Goal: Transaction & Acquisition: Book appointment/travel/reservation

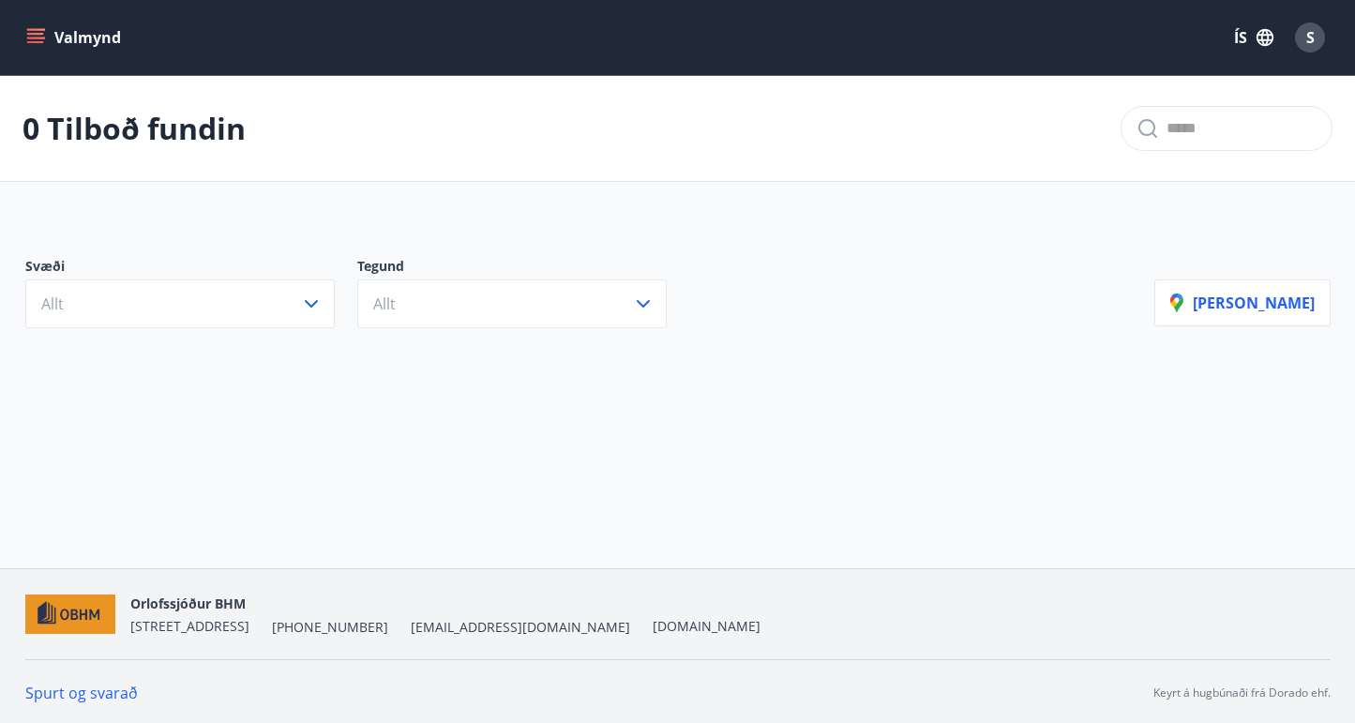
scroll to position [3, 0]
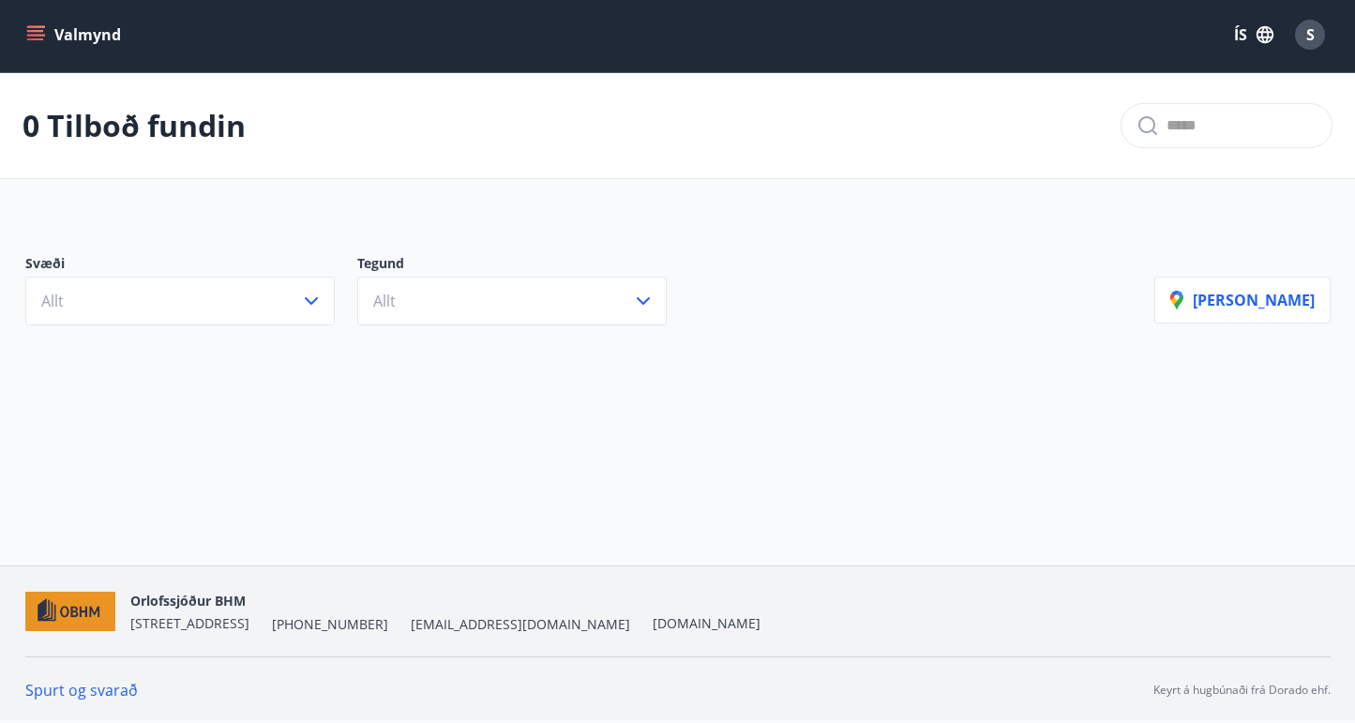
click at [556, 203] on main "0 Tilboð fundin Svæði Allt Tegund Allt [PERSON_NAME]" at bounding box center [677, 210] width 1355 height 275
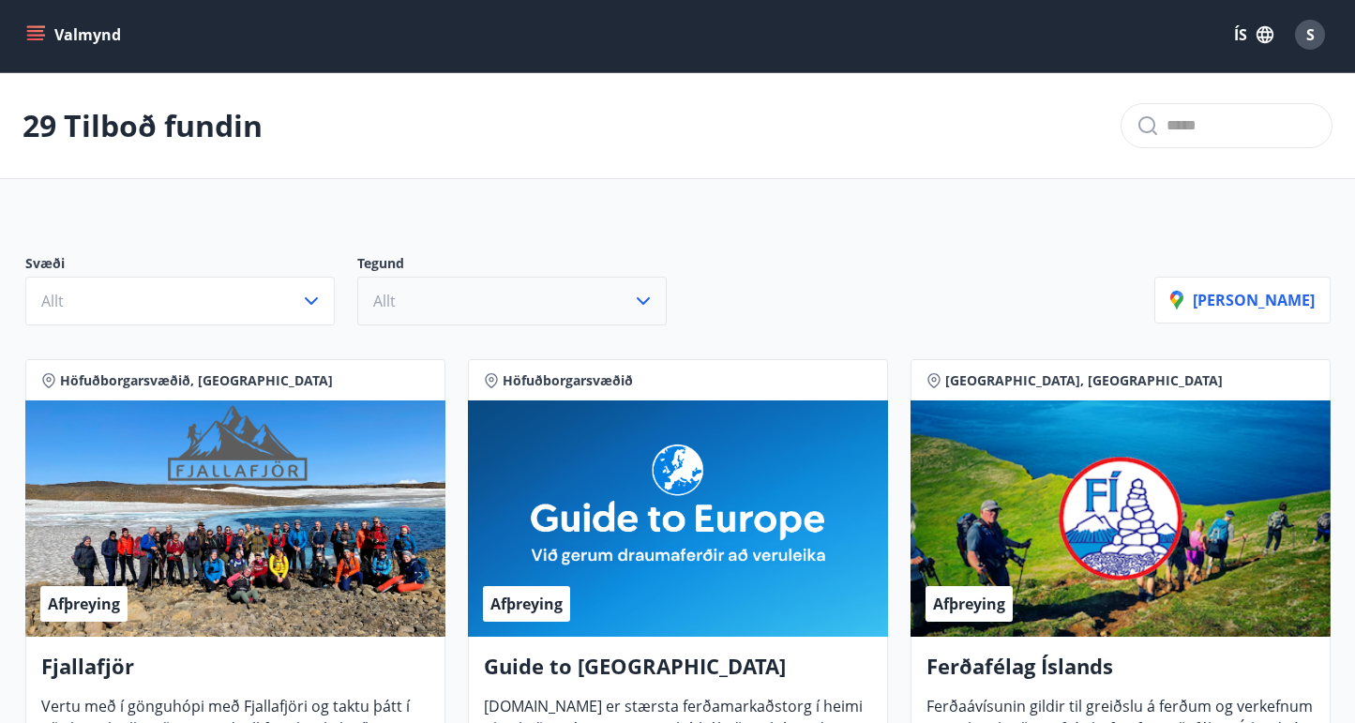
click at [581, 290] on button "Allt" at bounding box center [512, 301] width 310 height 49
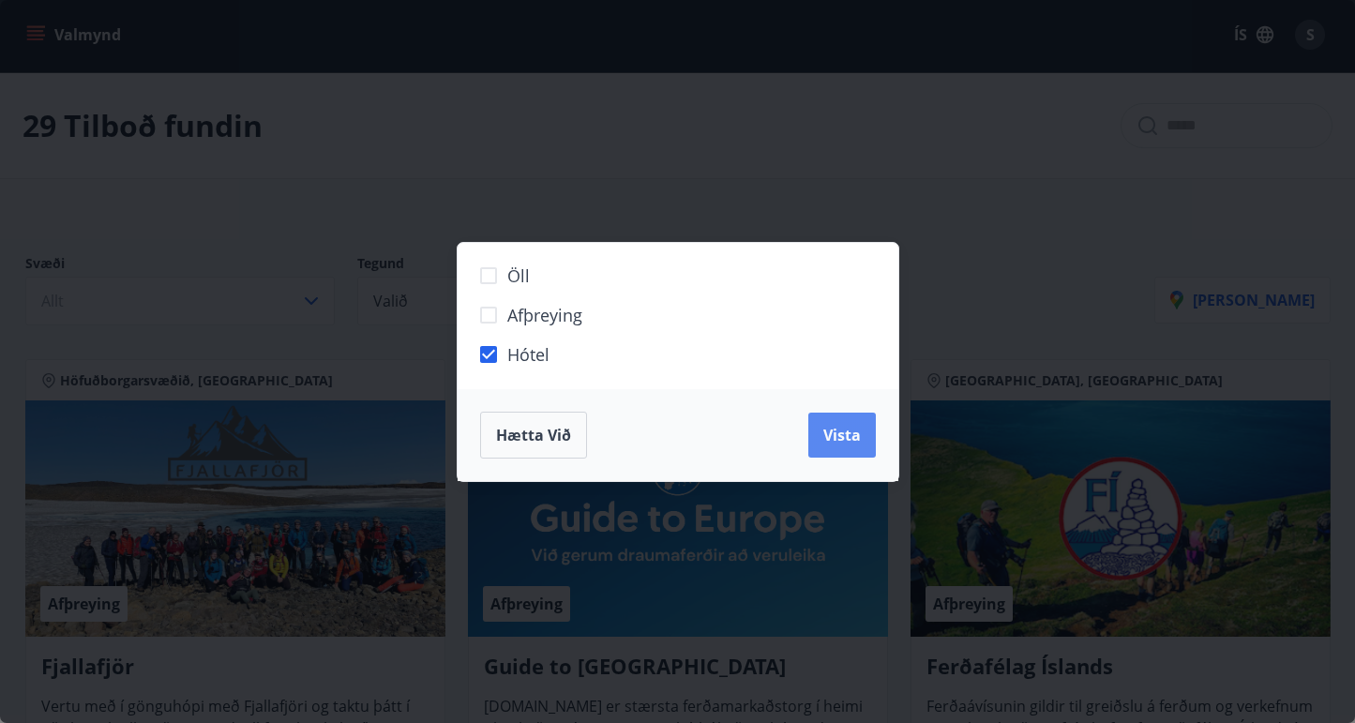
click at [834, 428] on span "Vista" at bounding box center [842, 435] width 38 height 21
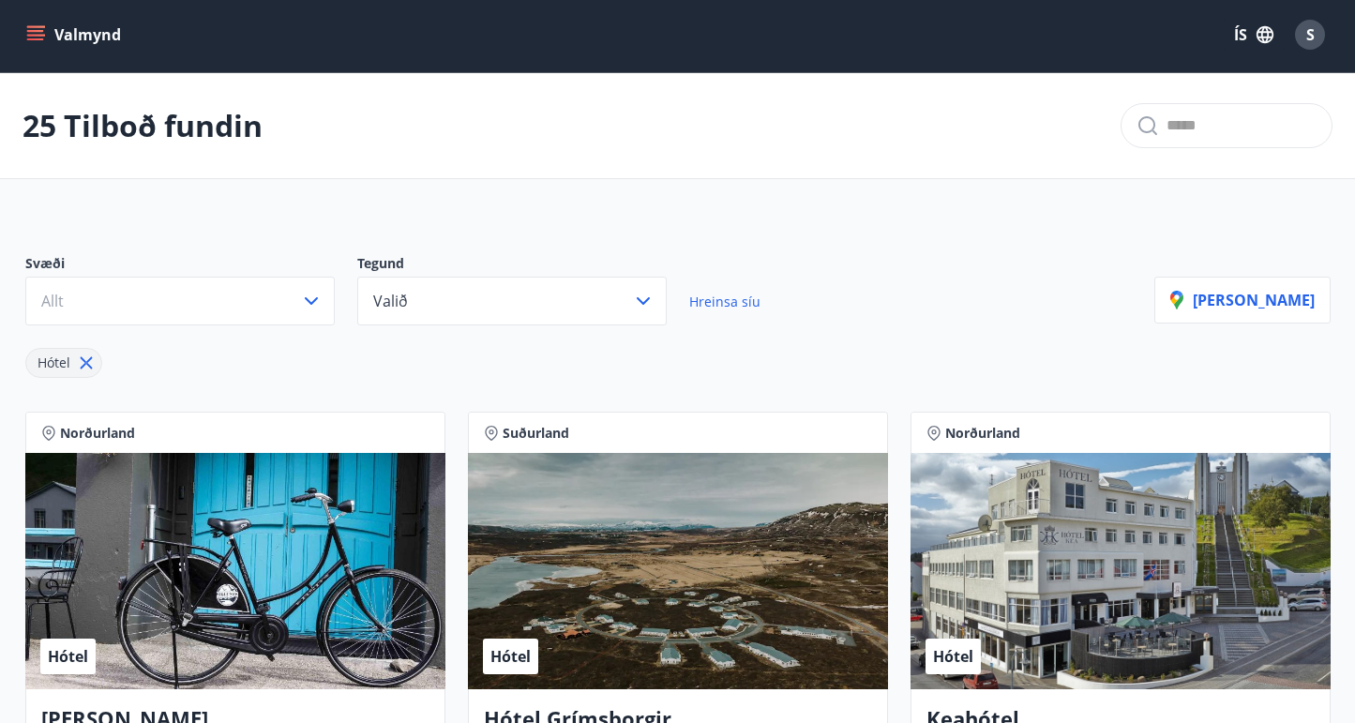
click at [924, 249] on div "Svæði Allt Tegund Valið Hreinsa síu Hótel [PERSON_NAME]" at bounding box center [678, 309] width 1351 height 184
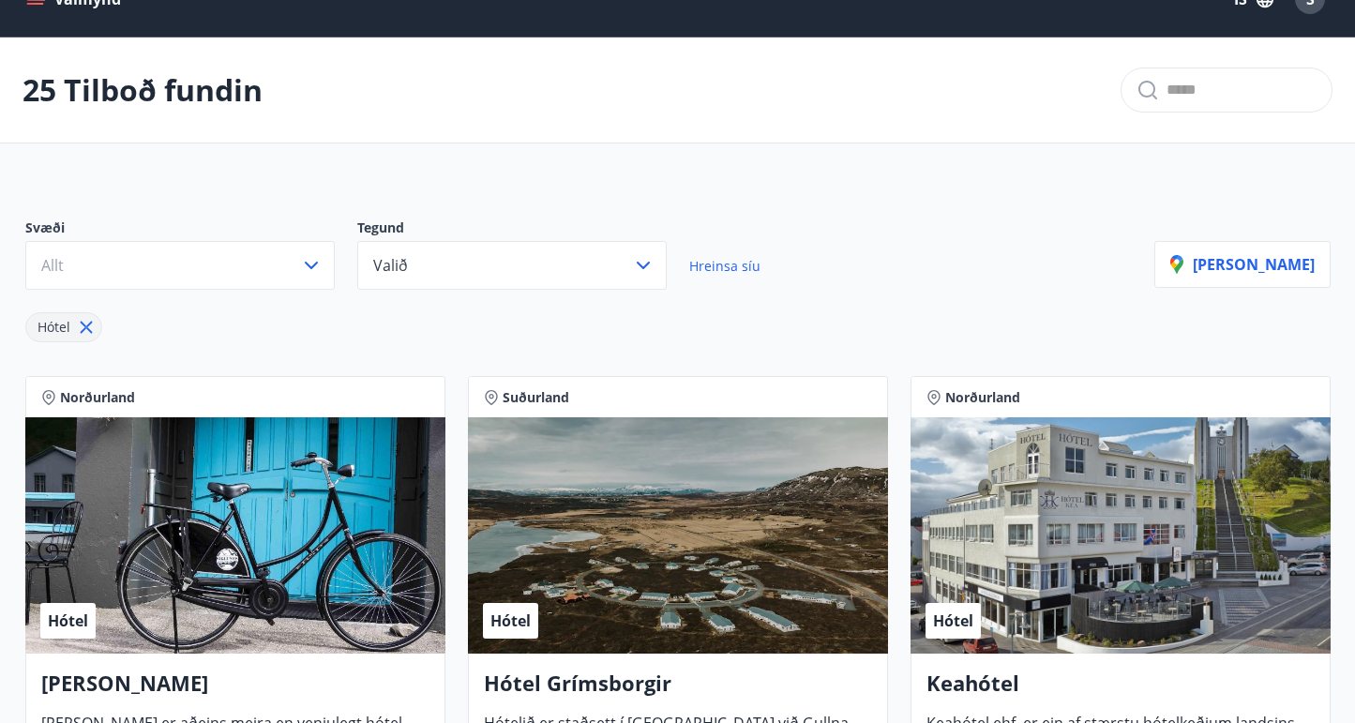
scroll to position [40, 0]
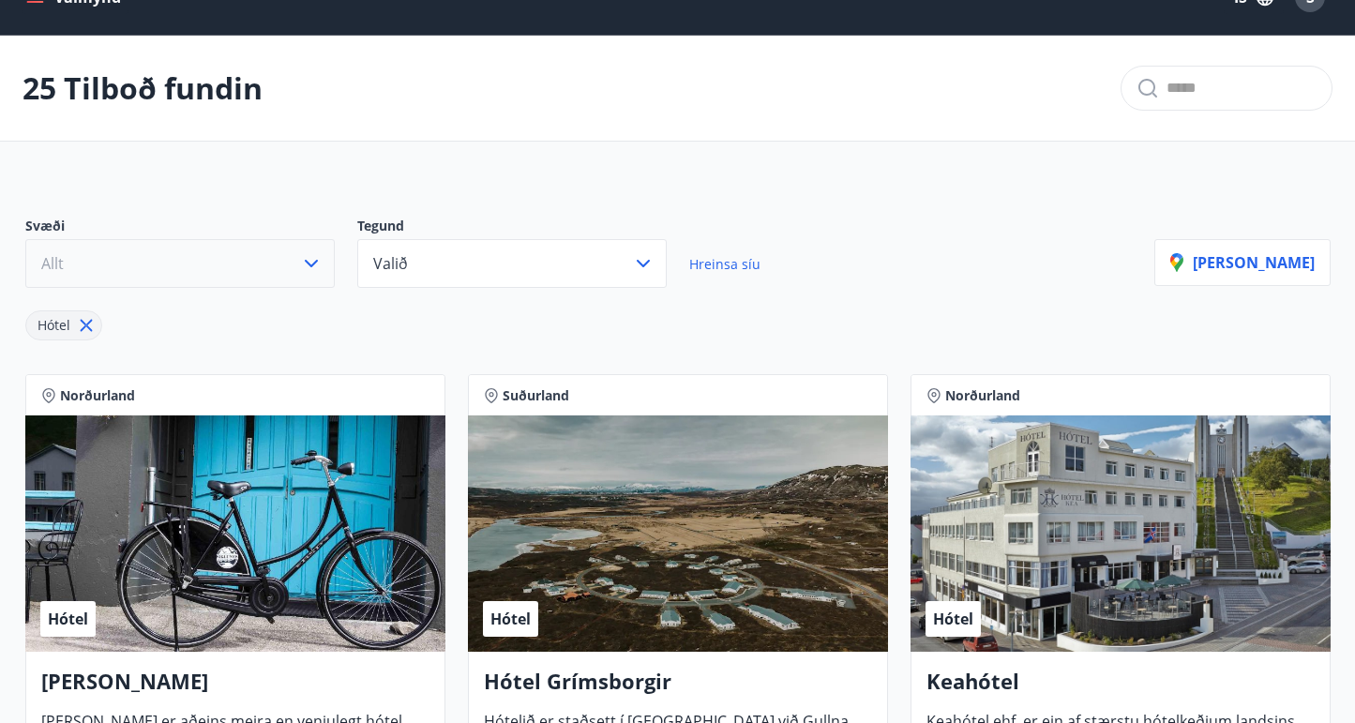
click at [300, 266] on icon "button" at bounding box center [311, 263] width 23 height 23
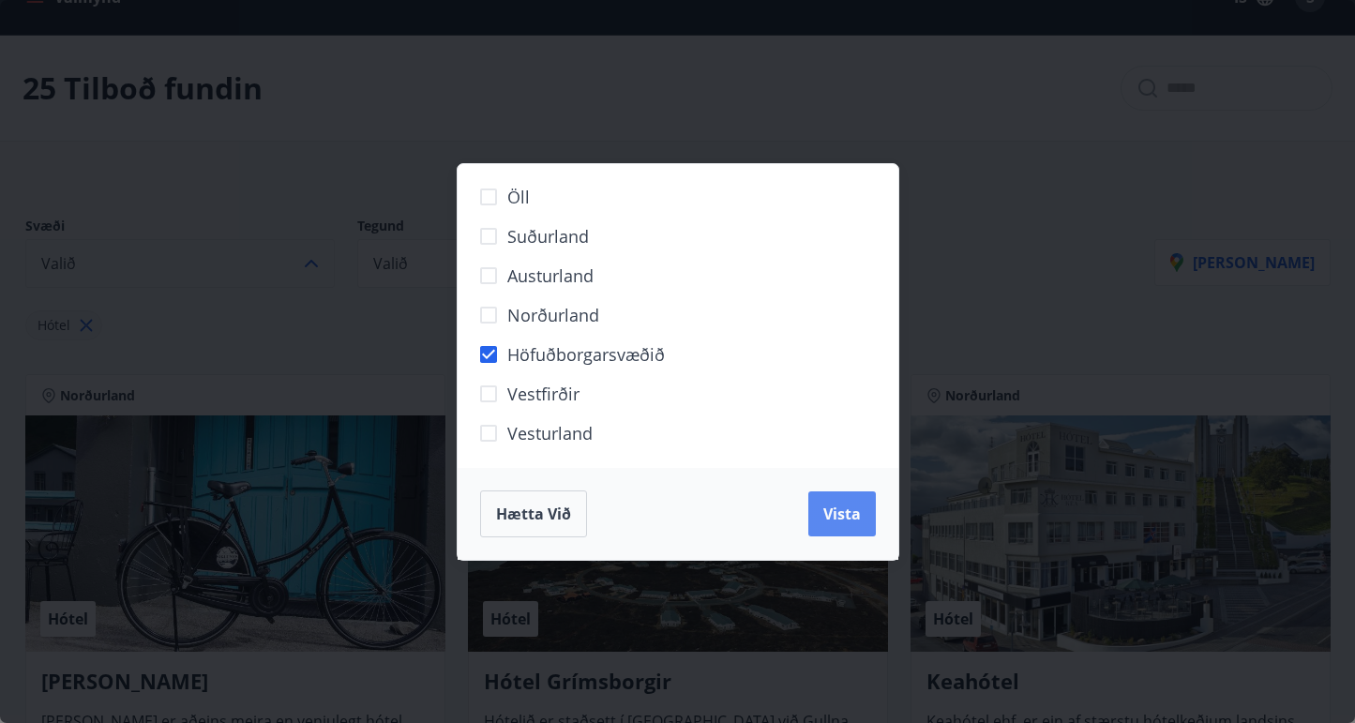
click at [852, 511] on span "Vista" at bounding box center [842, 514] width 38 height 21
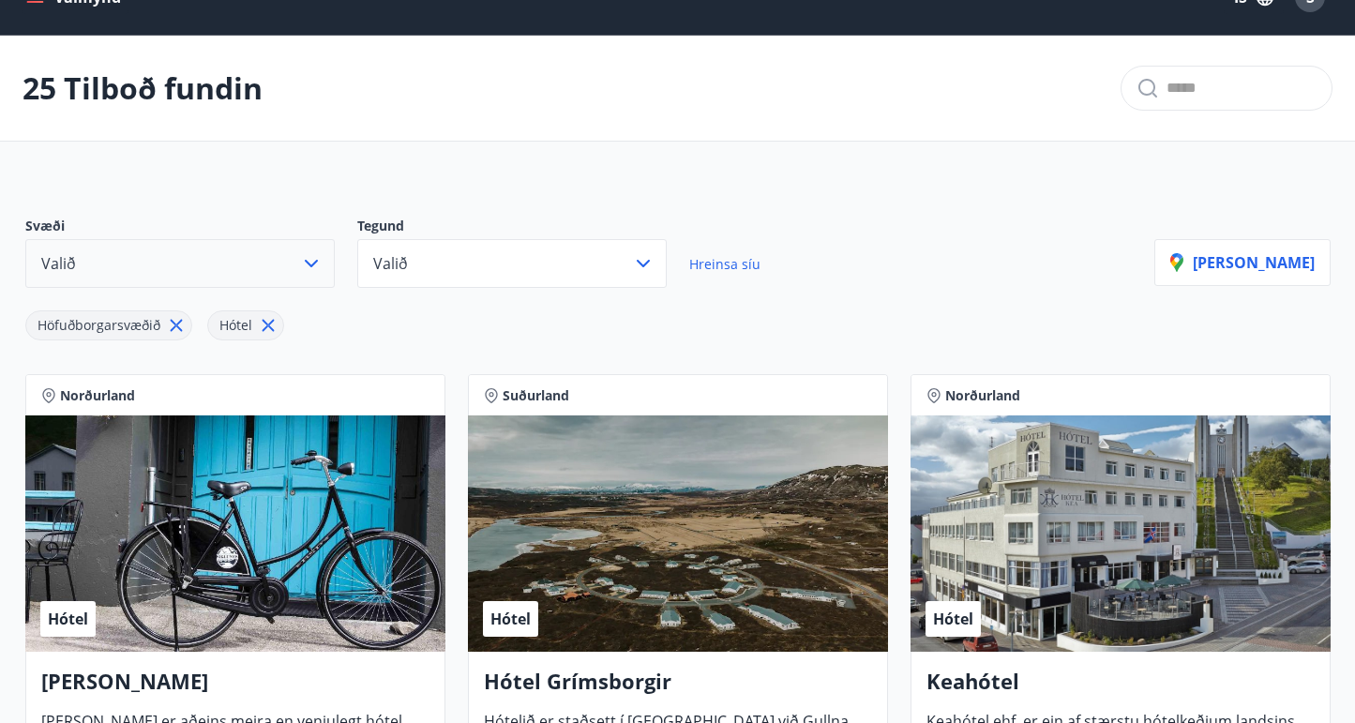
click at [990, 316] on div "Höfuðborgarsvæðið Hótel" at bounding box center [589, 314] width 1129 height 53
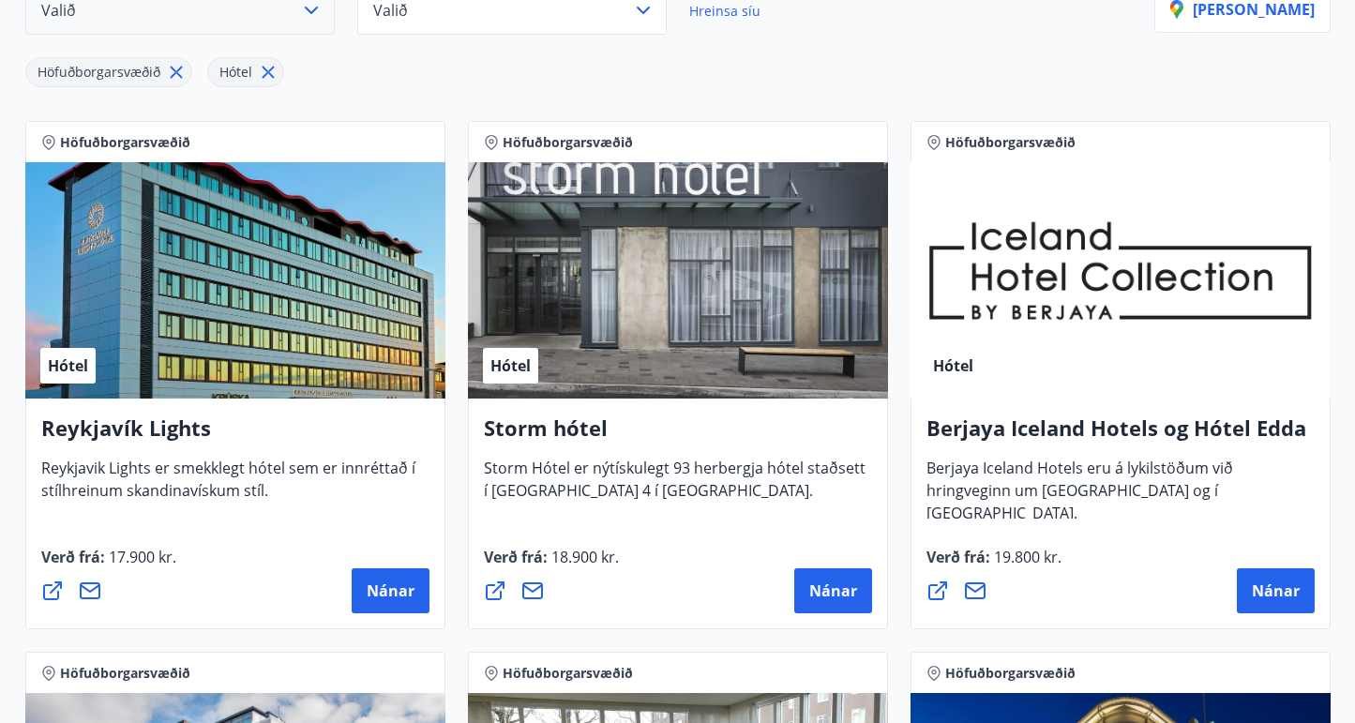
scroll to position [265, 0]
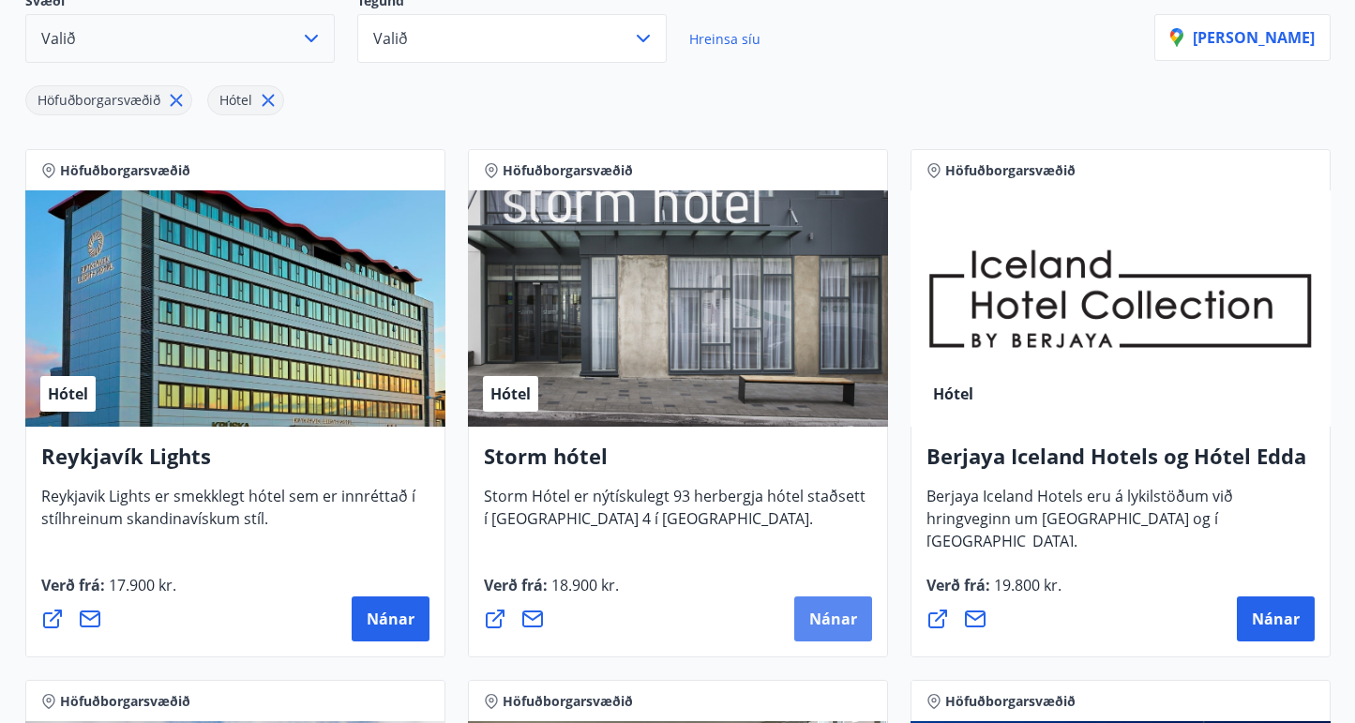
click at [824, 618] on span "Nánar" at bounding box center [833, 619] width 48 height 21
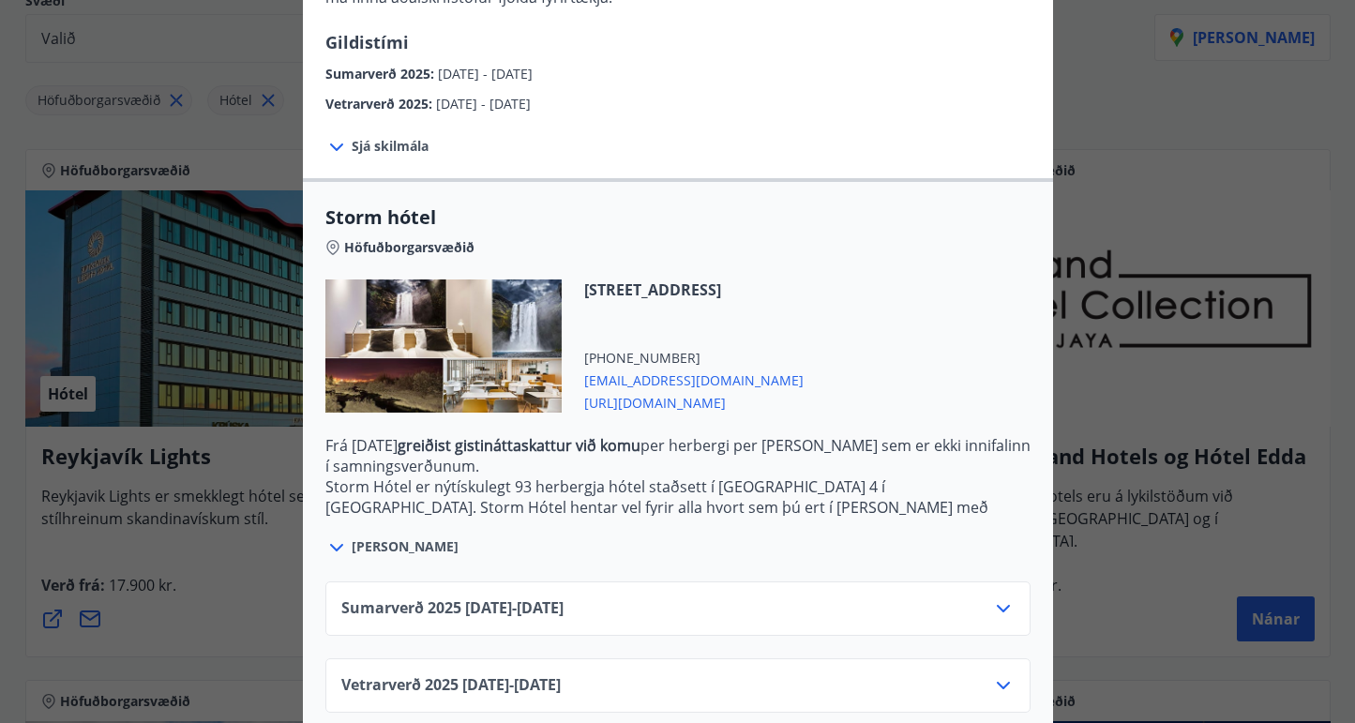
scroll to position [311, 0]
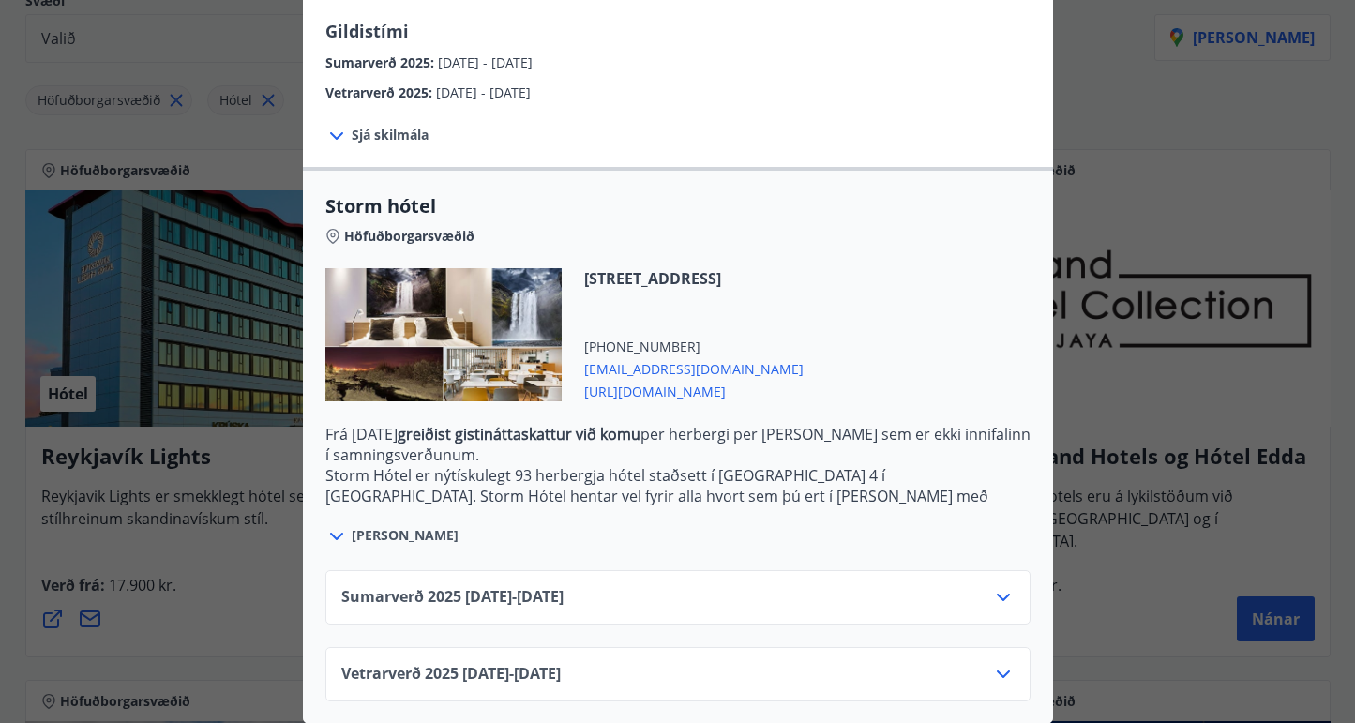
click at [989, 675] on div "Vetrarverð [PHONE_NUMBER][DATE] - [DATE]" at bounding box center [677, 682] width 673 height 38
click at [1003, 672] on icon at bounding box center [1003, 674] width 23 height 23
click at [813, 531] on div "[PERSON_NAME]" at bounding box center [677, 526] width 705 height 43
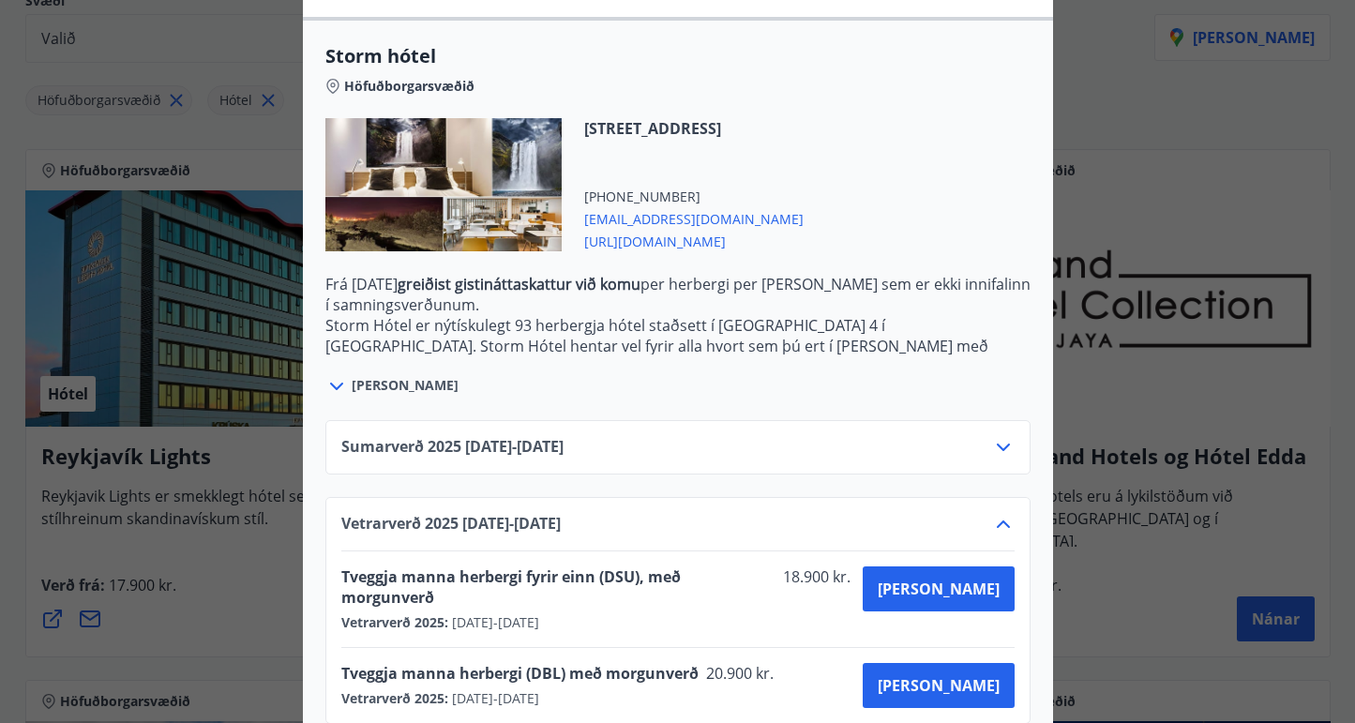
scroll to position [463, 0]
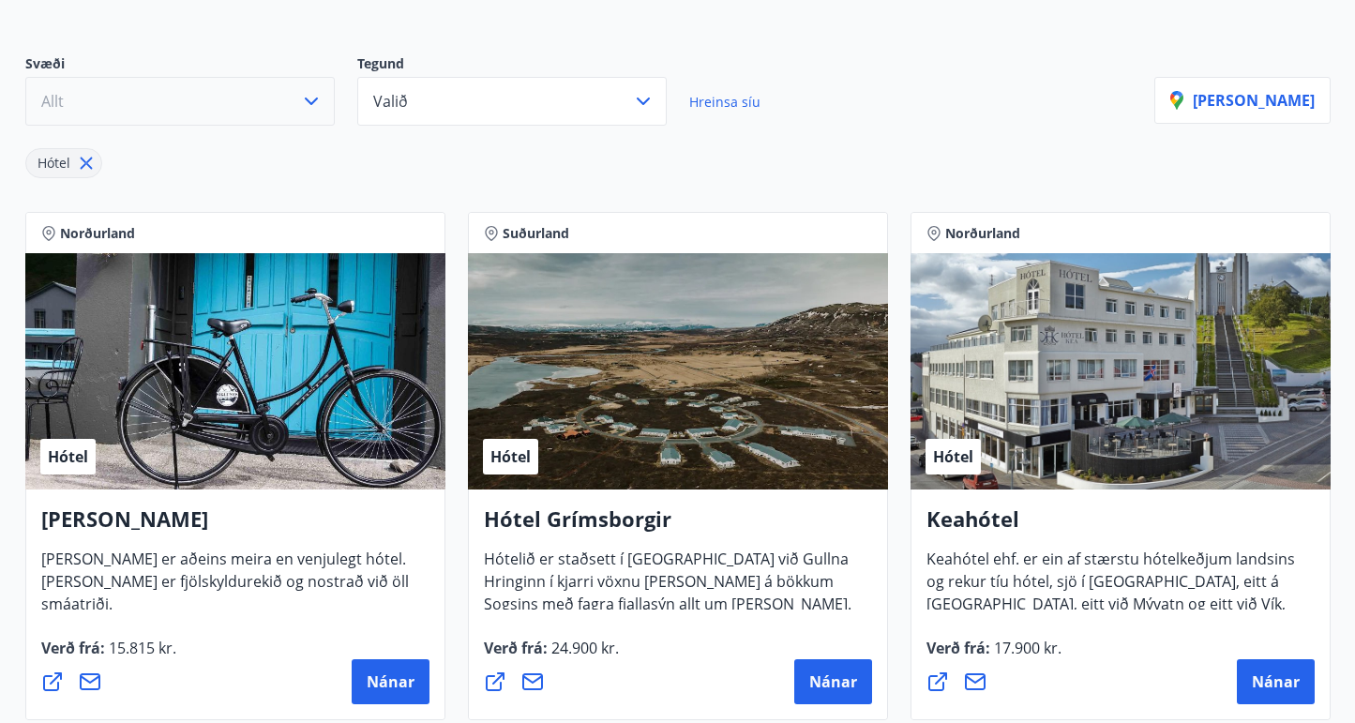
scroll to position [190, 0]
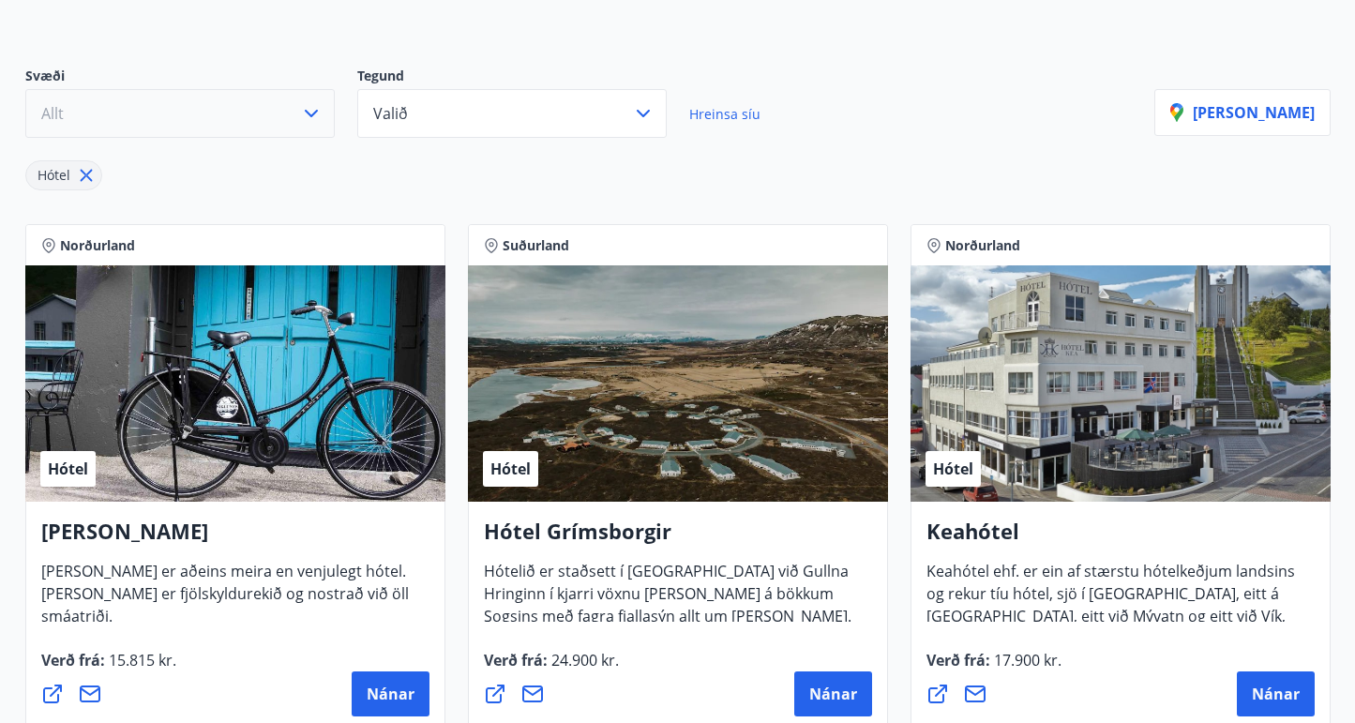
click at [307, 115] on icon "button" at bounding box center [311, 113] width 23 height 23
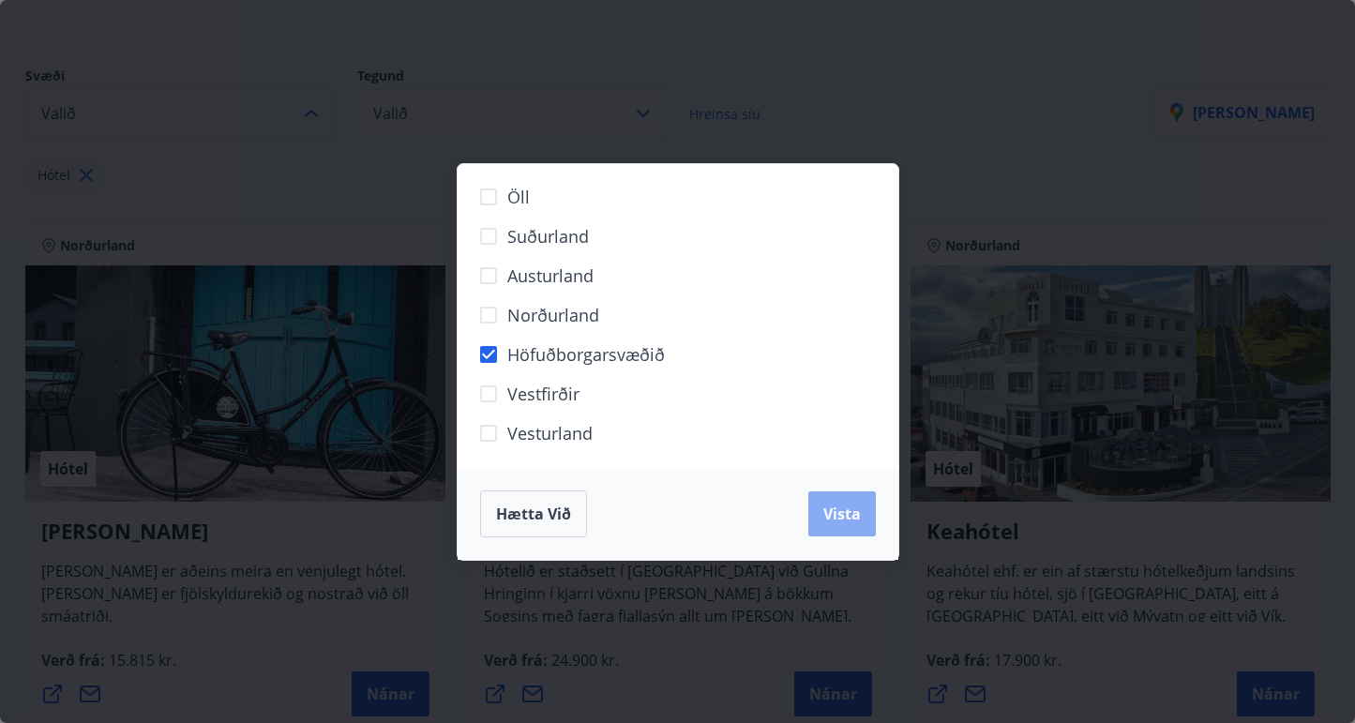
click at [841, 523] on span "Vista" at bounding box center [842, 514] width 38 height 21
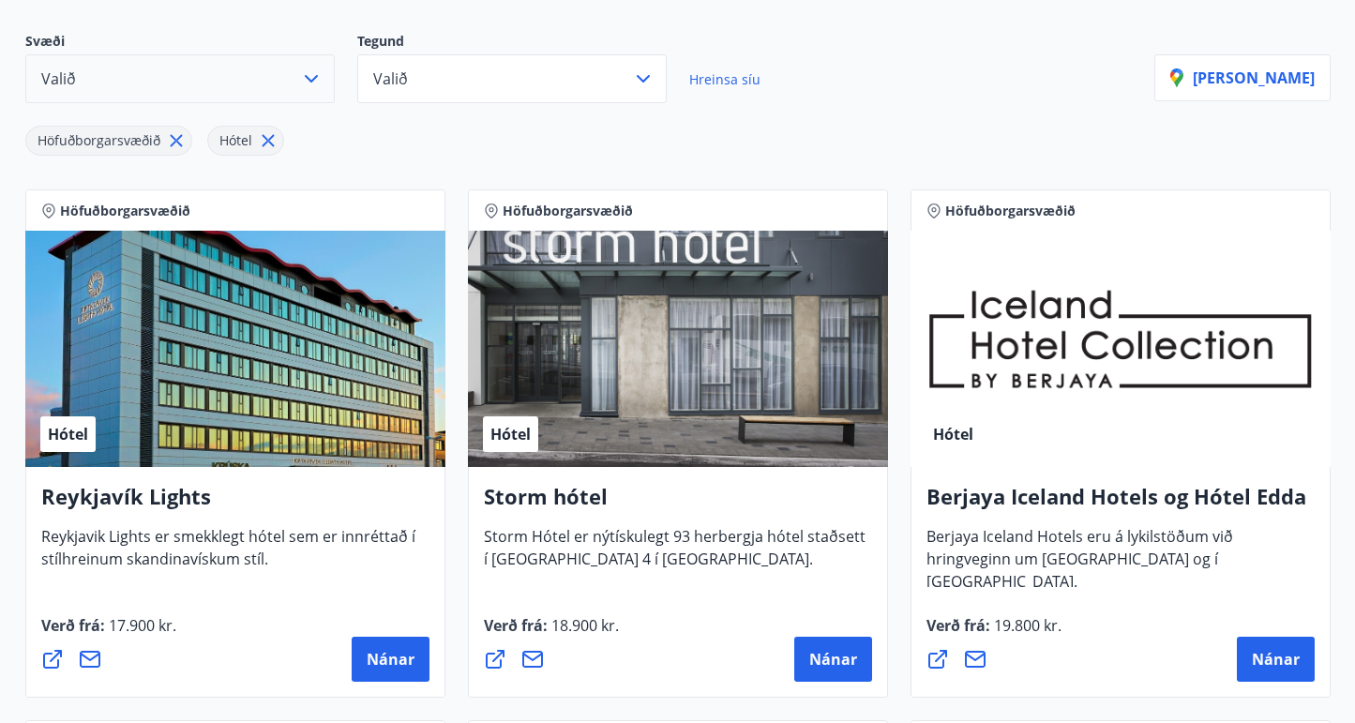
scroll to position [228, 0]
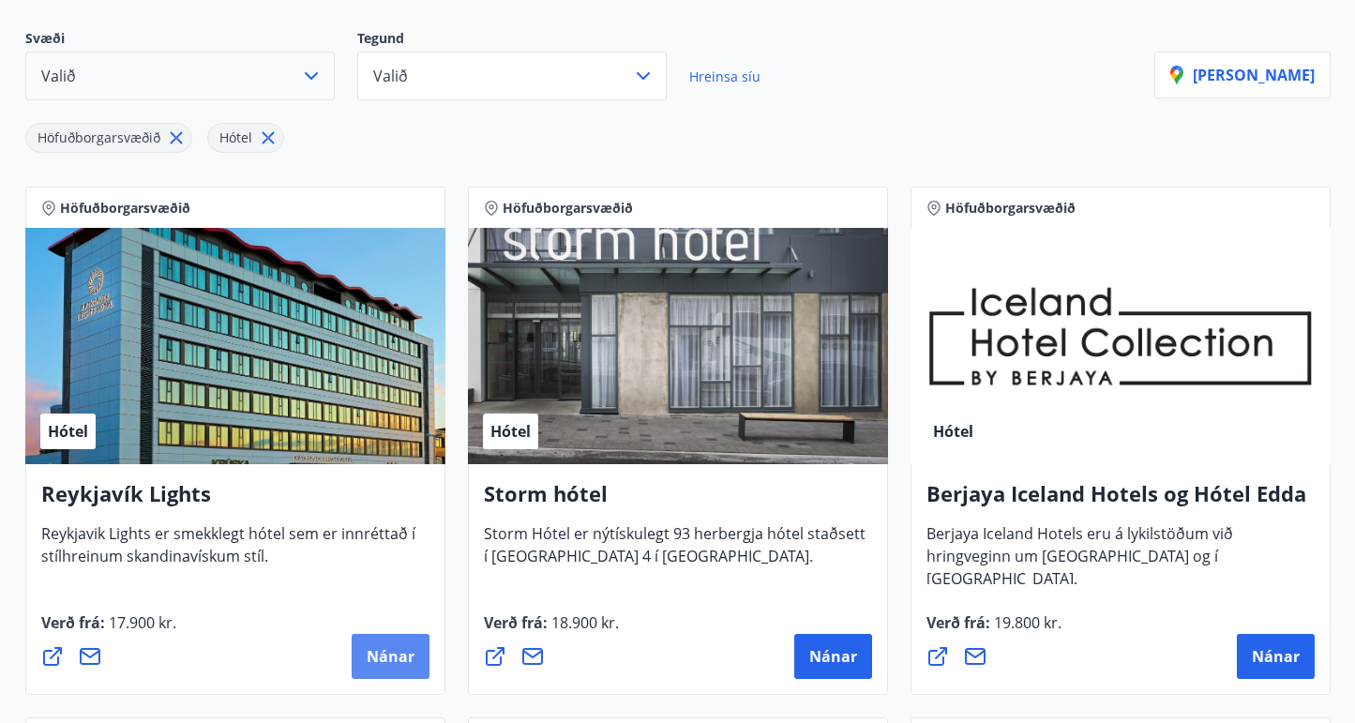
click at [399, 637] on button "Nánar" at bounding box center [391, 656] width 78 height 45
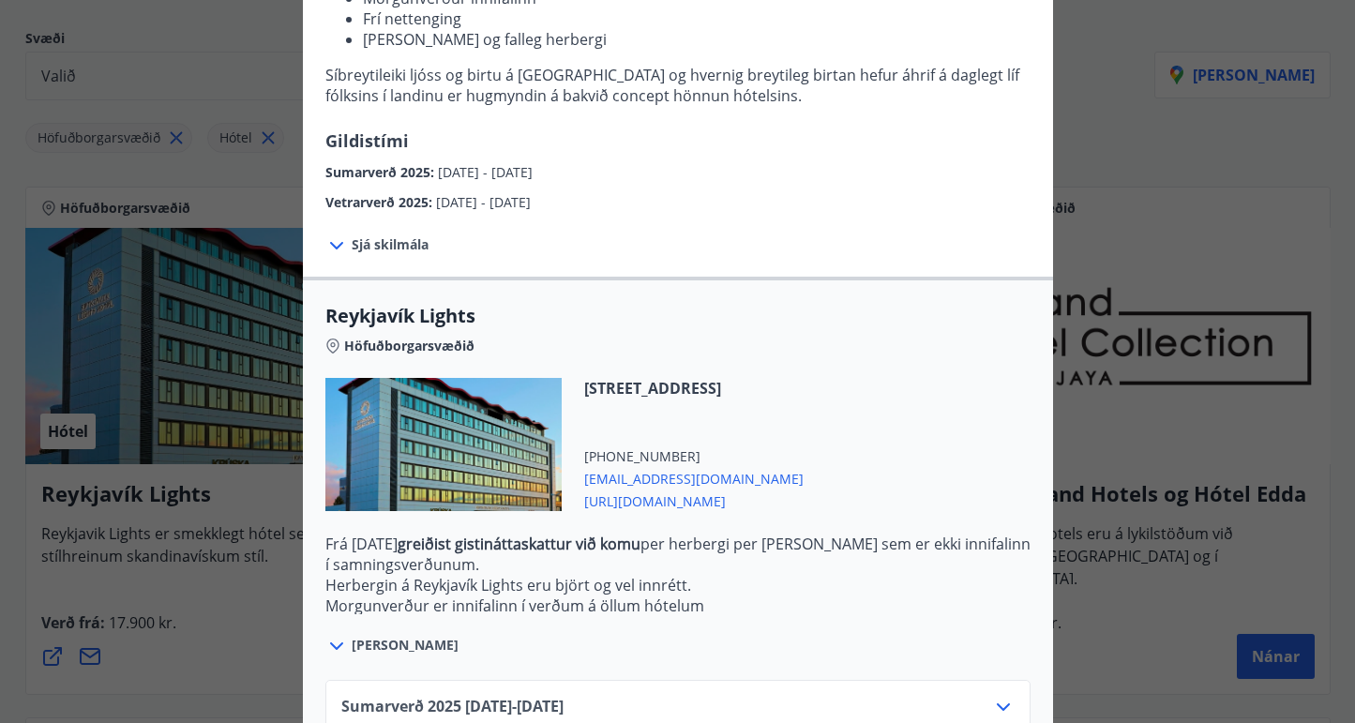
scroll to position [338, 0]
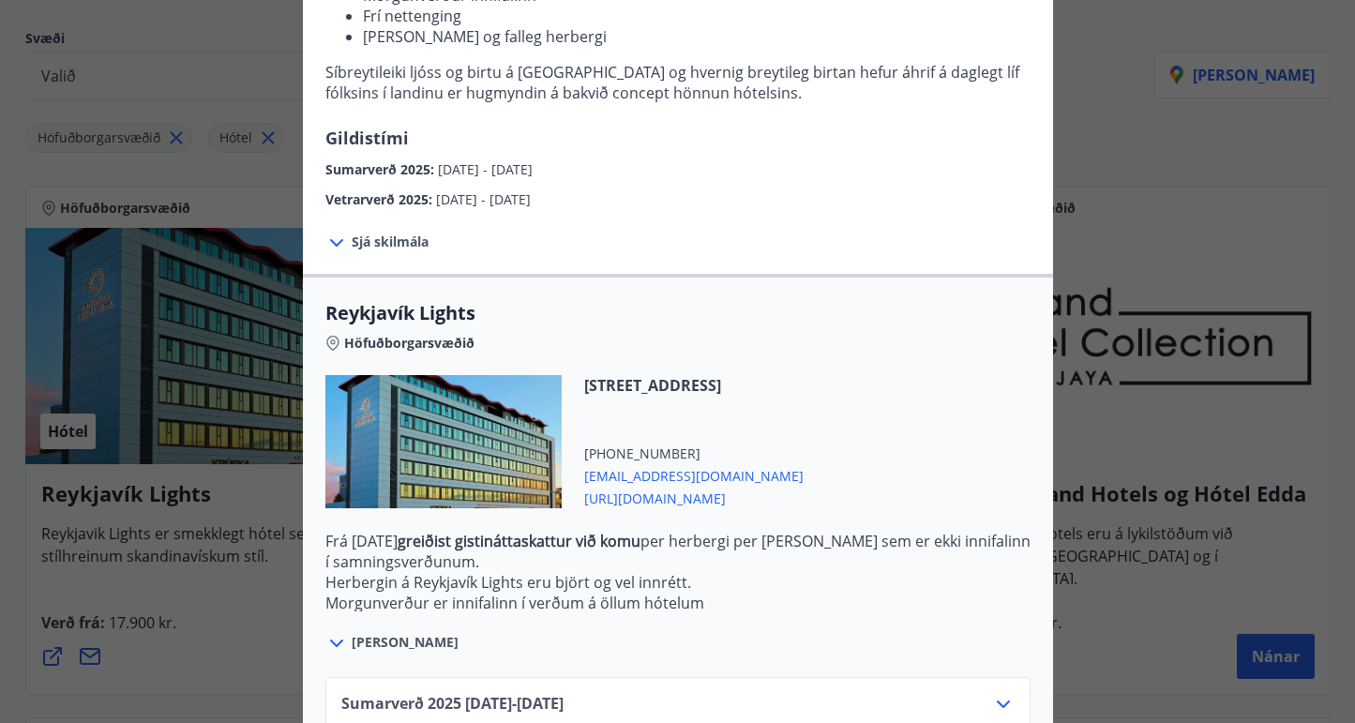
click at [767, 497] on span "[URL][DOMAIN_NAME]" at bounding box center [693, 497] width 219 height 23
click at [704, 496] on span "[URL][DOMAIN_NAME]" at bounding box center [693, 497] width 219 height 23
click at [1136, 89] on div "Reykjavík Lights Fyrir bókarnir og frekari upplýsingar vinsamlega senduð póst á…" at bounding box center [677, 23] width 1355 height 723
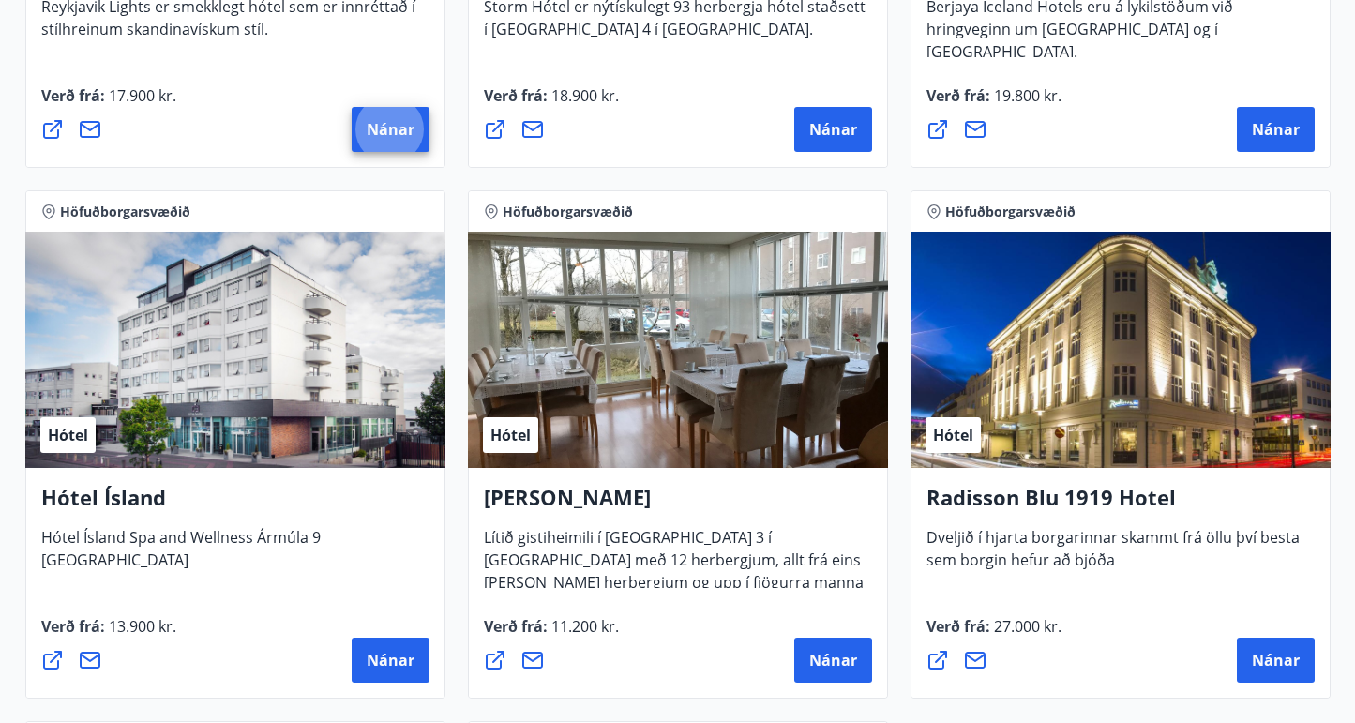
scroll to position [791, 0]
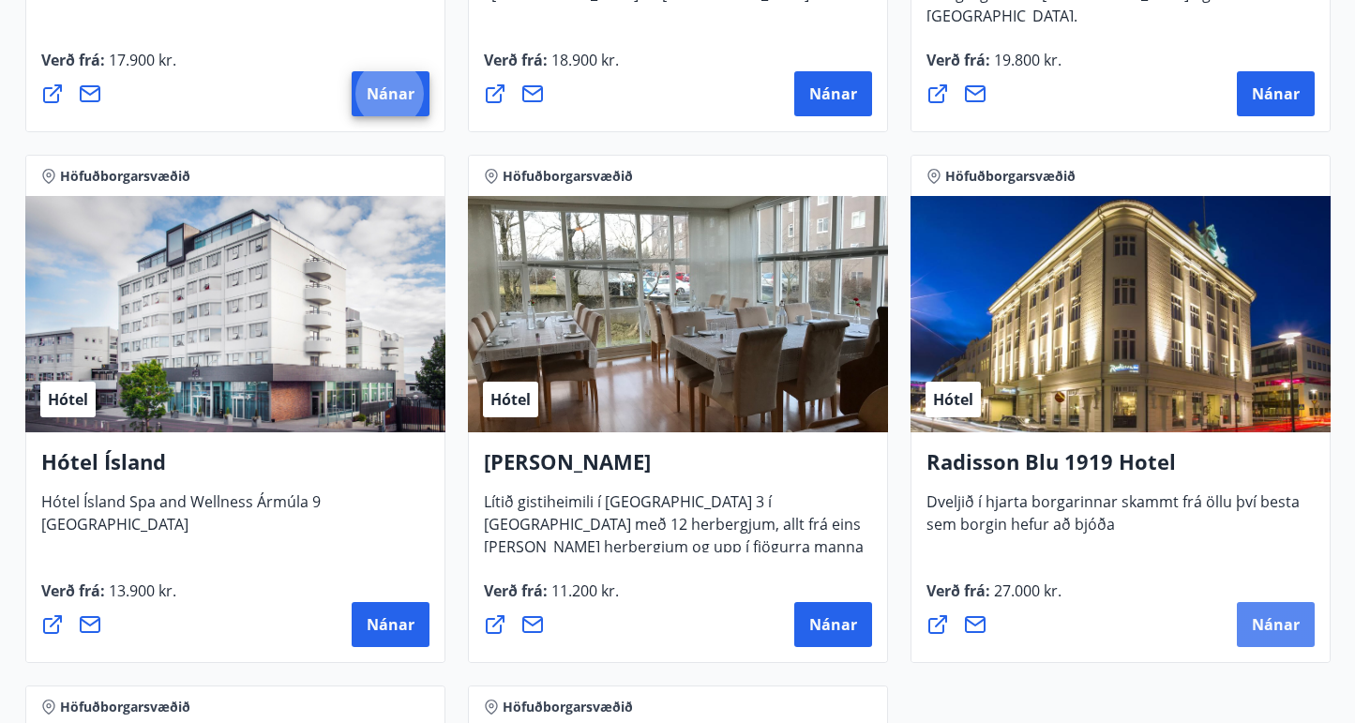
click at [1256, 625] on span "Nánar" at bounding box center [1276, 624] width 48 height 21
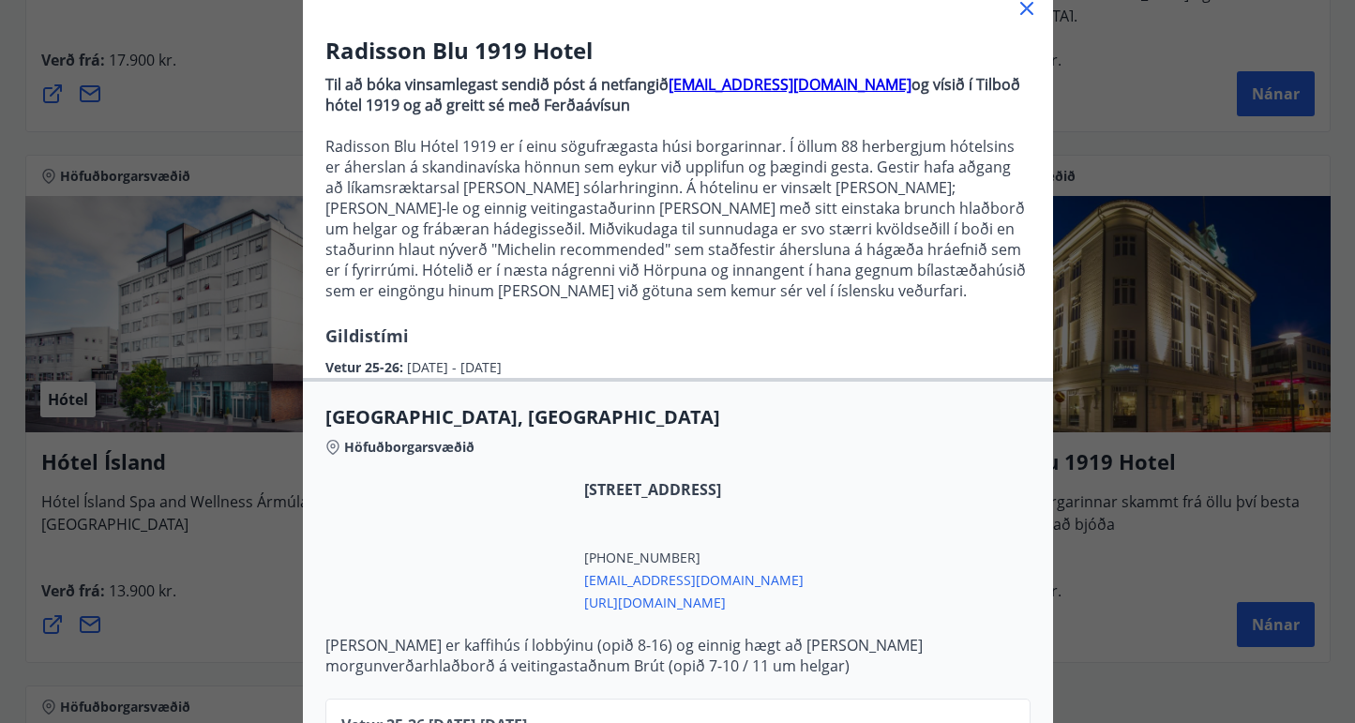
scroll to position [188, 0]
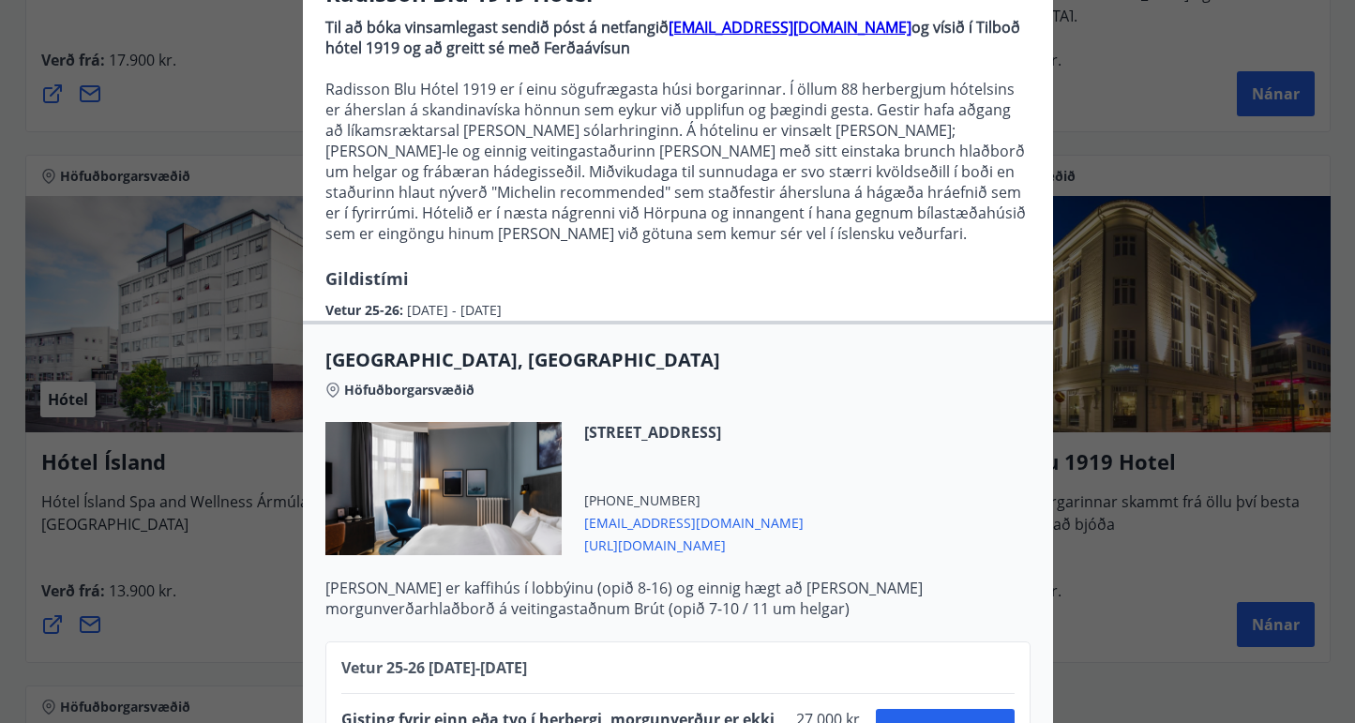
click at [804, 547] on span "[URL][DOMAIN_NAME]" at bounding box center [693, 544] width 219 height 23
